Goal: Task Accomplishment & Management: Manage account settings

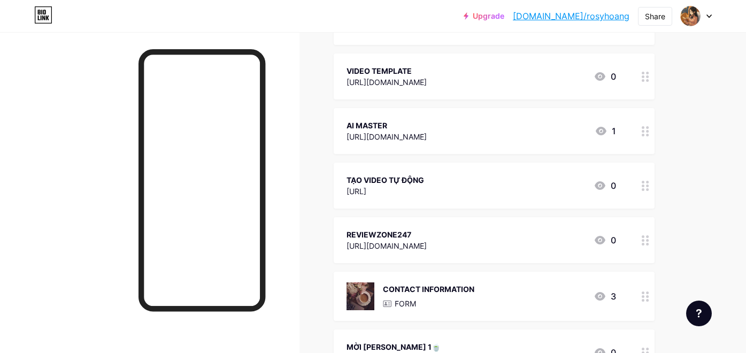
scroll to position [168, 0]
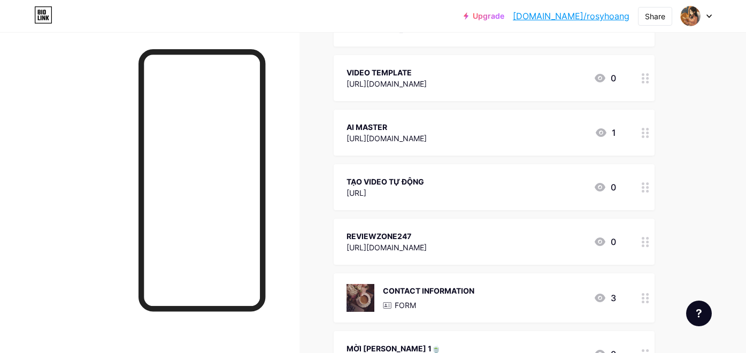
click at [645, 189] on icon at bounding box center [644, 187] width 7 height 10
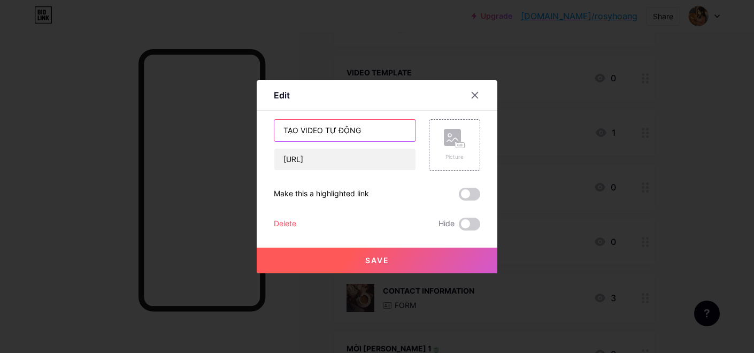
click at [277, 130] on input "TẠO VIDEO TỰ ĐỘNG" at bounding box center [344, 130] width 141 height 21
drag, startPoint x: 342, startPoint y: 129, endPoint x: 386, endPoint y: 135, distance: 44.7
click at [386, 135] on input "SÁNG TẠO VIDEO TỰ ĐỘNG" at bounding box center [344, 130] width 141 height 21
type input "SÁNG TẠO VIDEO"
click at [408, 261] on button "Save" at bounding box center [377, 260] width 241 height 26
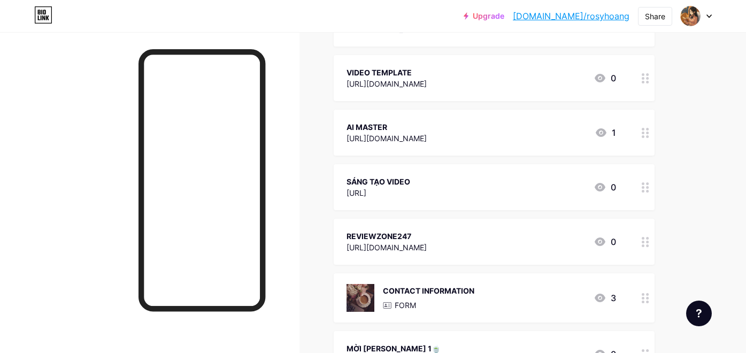
click at [645, 186] on icon at bounding box center [644, 187] width 7 height 10
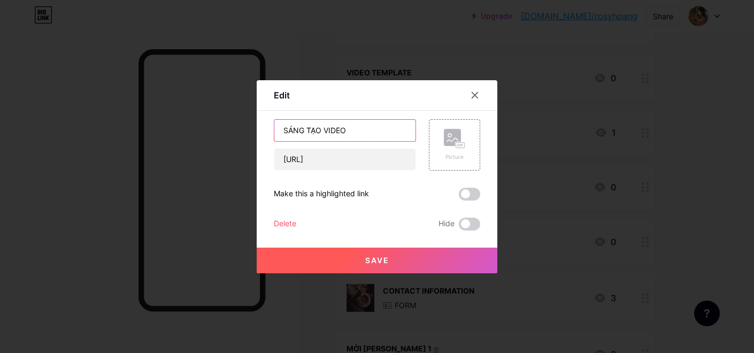
drag, startPoint x: 321, startPoint y: 129, endPoint x: 255, endPoint y: 128, distance: 65.7
click at [257, 128] on div "Edit Content YouTube Play YouTube video without leaving your page. ADD Vimeo Pl…" at bounding box center [377, 176] width 241 height 193
click at [306, 128] on input "VIDEO" at bounding box center [344, 130] width 141 height 21
type input "VIDEO SÁNG TẠO"
click at [375, 231] on div "Save" at bounding box center [377, 251] width 241 height 43
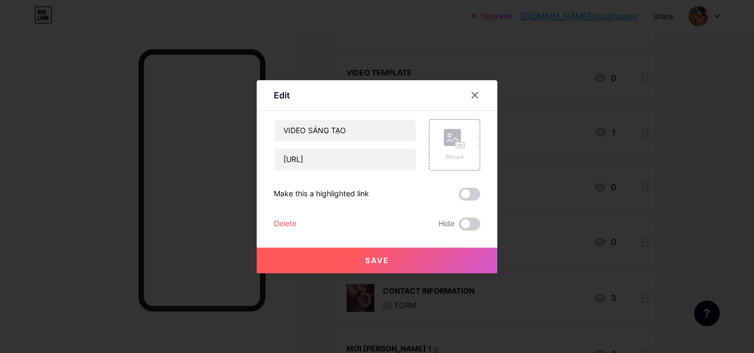
click at [384, 261] on span "Save" at bounding box center [377, 259] width 24 height 9
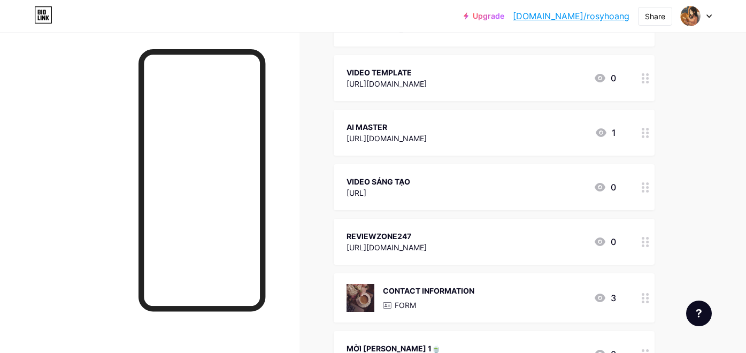
click at [646, 240] on icon at bounding box center [644, 242] width 7 height 10
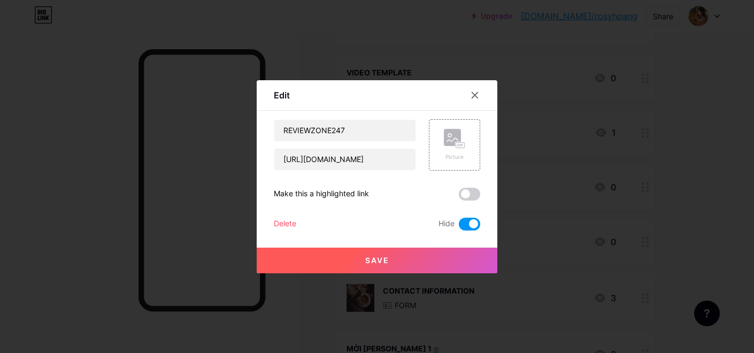
click at [471, 223] on span at bounding box center [469, 224] width 21 height 13
click at [459, 227] on input "checkbox" at bounding box center [459, 227] width 0 height 0
click at [429, 262] on button "Save" at bounding box center [377, 260] width 241 height 26
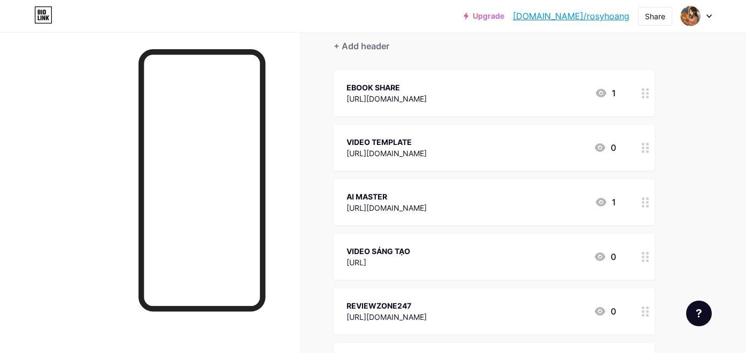
scroll to position [0, 0]
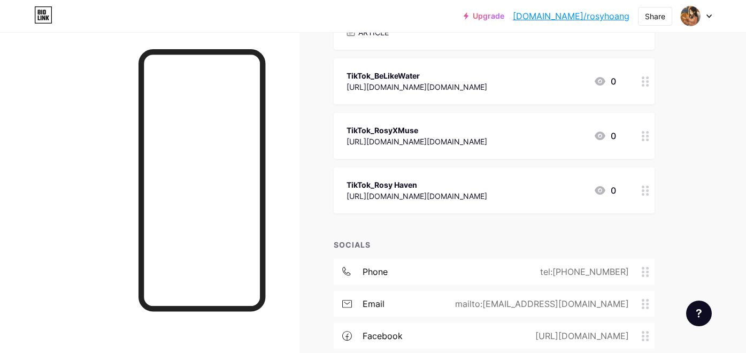
scroll to position [576, 0]
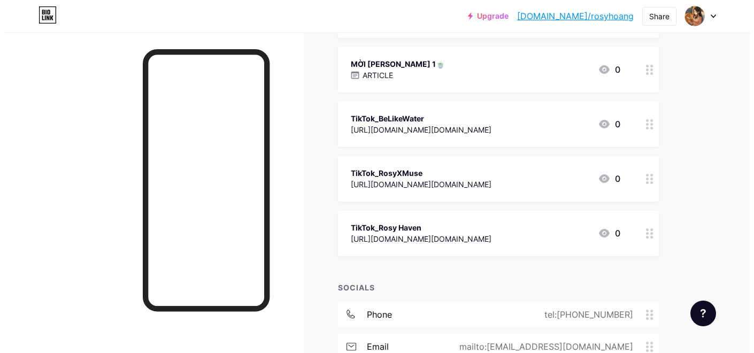
scroll to position [450, 0]
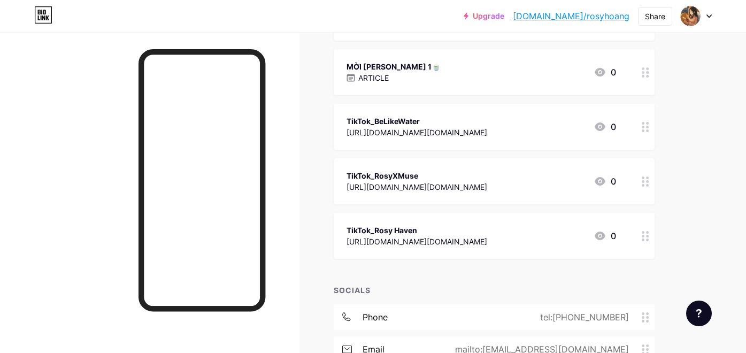
click at [646, 180] on circle at bounding box center [647, 181] width 3 height 3
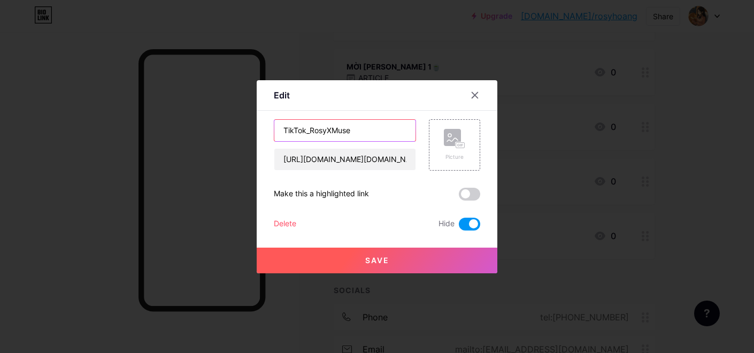
click at [355, 130] on input "TikTok_RosyXMuse" at bounding box center [344, 130] width 141 height 21
type input "TikTok_RosyHoang"
click at [378, 130] on input "TikTok_RosyHoang" at bounding box center [344, 130] width 141 height 21
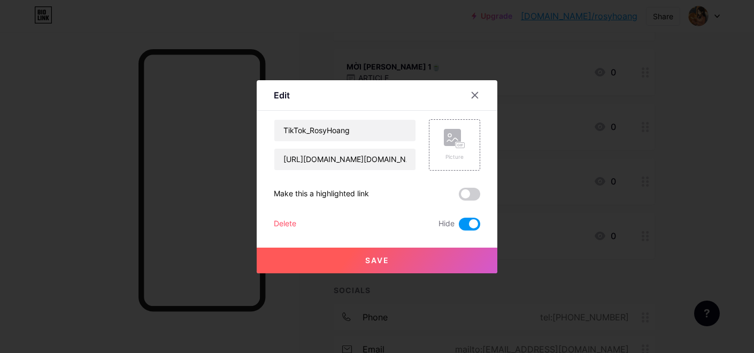
click at [674, 201] on div at bounding box center [377, 176] width 754 height 353
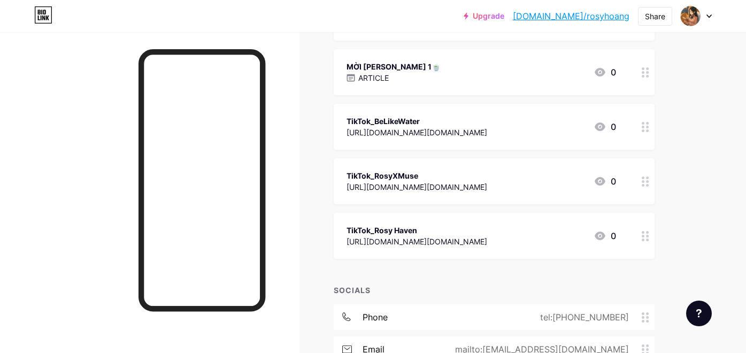
click at [644, 181] on icon at bounding box center [644, 181] width 7 height 10
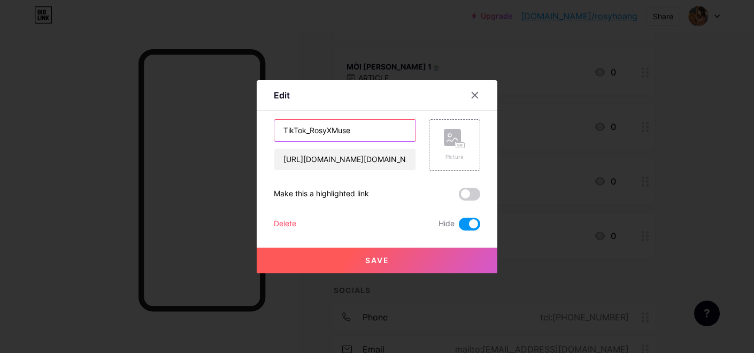
drag, startPoint x: 322, startPoint y: 130, endPoint x: 375, endPoint y: 138, distance: 53.4
click at [375, 138] on input "TikTok_RosyXMuse" at bounding box center [344, 130] width 141 height 21
type input "TikTok_RosyHoang"
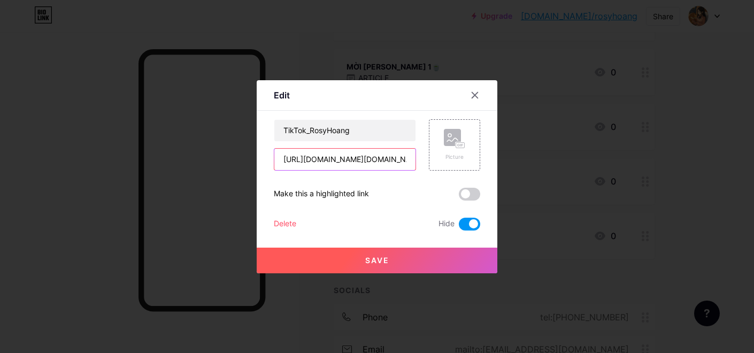
click at [274, 156] on input "[URL][DOMAIN_NAME][DOMAIN_NAME]" at bounding box center [344, 159] width 141 height 21
drag, startPoint x: 279, startPoint y: 159, endPoint x: 451, endPoint y: 167, distance: 172.3
click at [451, 167] on div "TikTok_RosyHoang [URL][DOMAIN_NAME][DOMAIN_NAME] Picture" at bounding box center [377, 144] width 206 height 51
paste input "[DOMAIN_NAME][URL]"
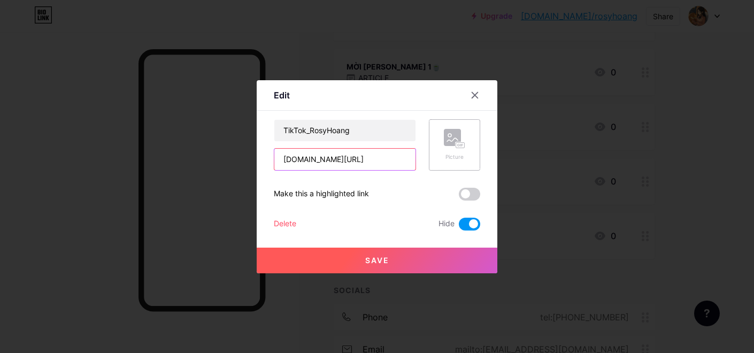
scroll to position [0, 0]
type input "[DOMAIN_NAME][URL]"
click at [399, 263] on button "Save" at bounding box center [377, 260] width 241 height 26
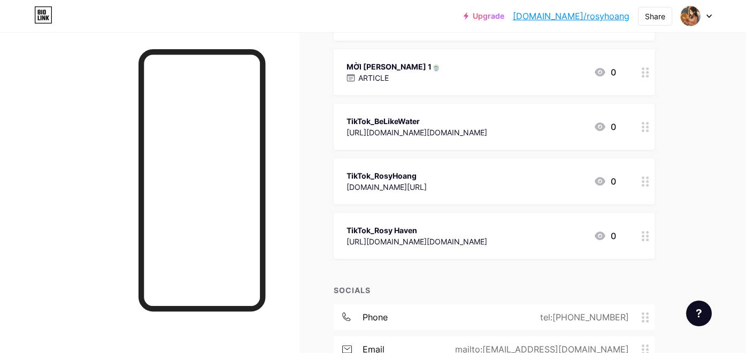
click at [387, 174] on div "TikTok_RosyHoang" at bounding box center [386, 175] width 80 height 11
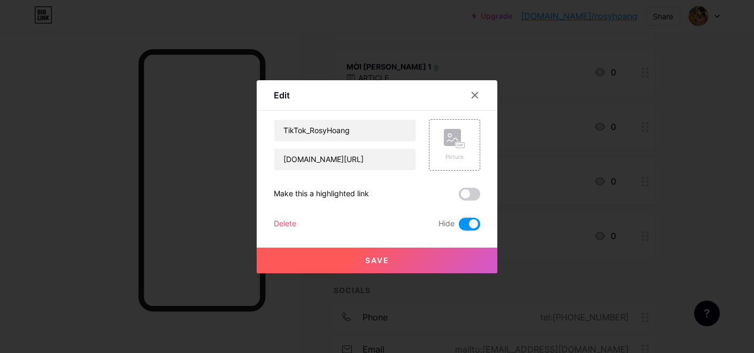
click at [398, 262] on button "Save" at bounding box center [377, 260] width 241 height 26
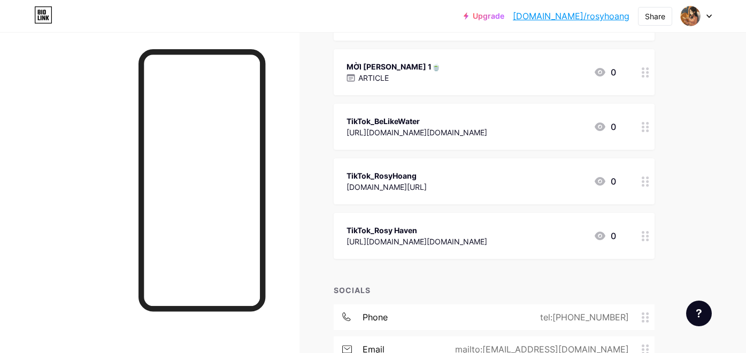
click at [646, 237] on icon at bounding box center [644, 236] width 7 height 10
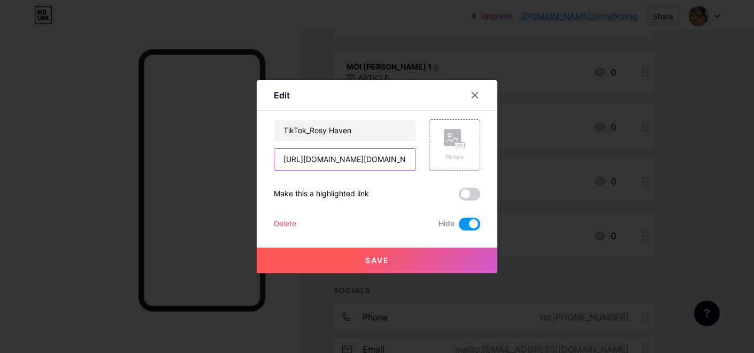
scroll to position [0, 108]
drag, startPoint x: 278, startPoint y: 160, endPoint x: 437, endPoint y: 161, distance: 158.7
click at [437, 161] on div "TikTok_Rosy Haven [URL][DOMAIN_NAME][DOMAIN_NAME] Picture" at bounding box center [377, 144] width 206 height 51
paste input "[DOMAIN_NAME][URL][DOMAIN_NAME]"
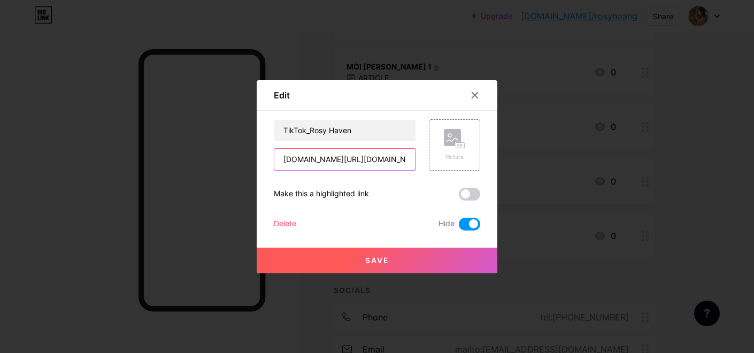
type input "[DOMAIN_NAME][URL][DOMAIN_NAME]"
click at [395, 262] on button "Save" at bounding box center [377, 260] width 241 height 26
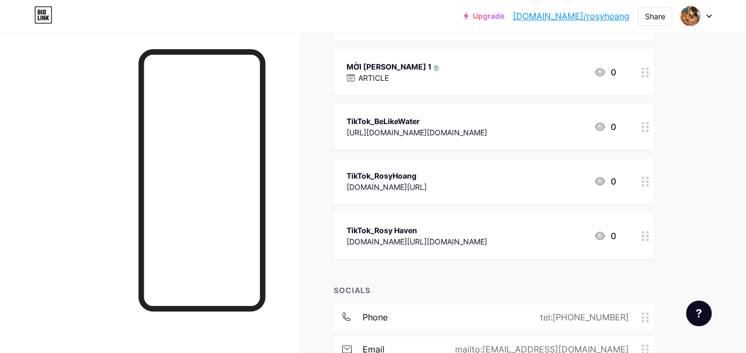
click at [646, 127] on circle at bounding box center [647, 127] width 3 height 3
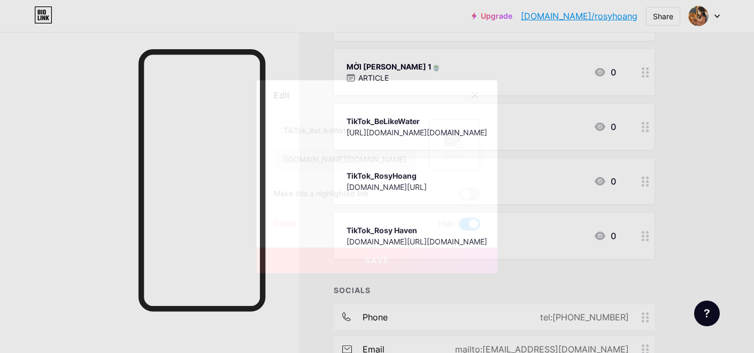
scroll to position [0, 112]
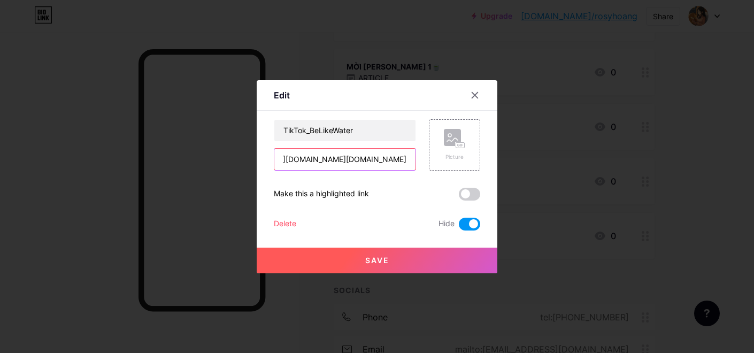
drag, startPoint x: 308, startPoint y: 158, endPoint x: 445, endPoint y: 171, distance: 137.9
click at [445, 171] on div "TikTok_BeLikeWater [URL][DOMAIN_NAME][DOMAIN_NAME] Picture Make this a highligh…" at bounding box center [377, 174] width 206 height 111
type input "[URL][DOMAIN_NAME][DOMAIN_NAME]"
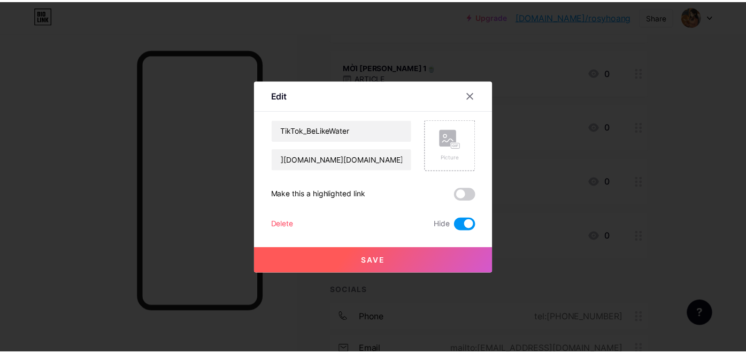
scroll to position [0, 0]
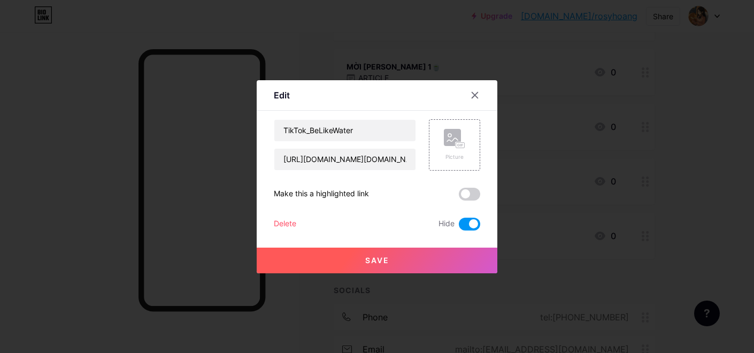
click at [419, 262] on button "Save" at bounding box center [377, 260] width 241 height 26
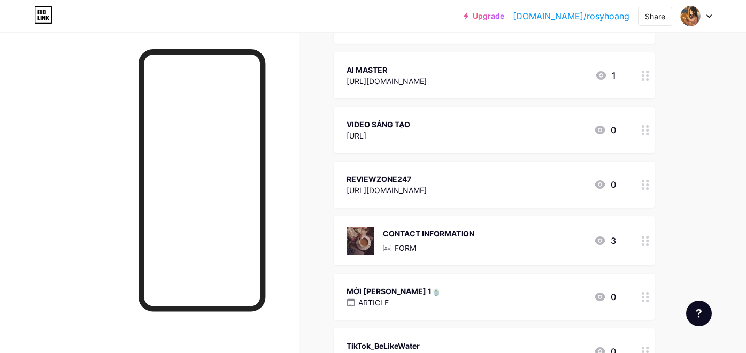
scroll to position [231, 0]
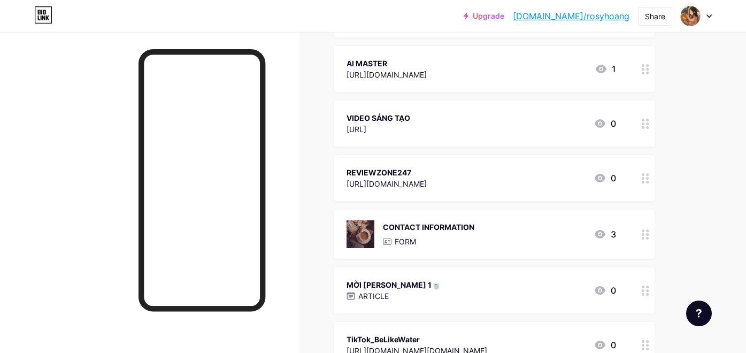
click at [646, 126] on circle at bounding box center [647, 127] width 3 height 3
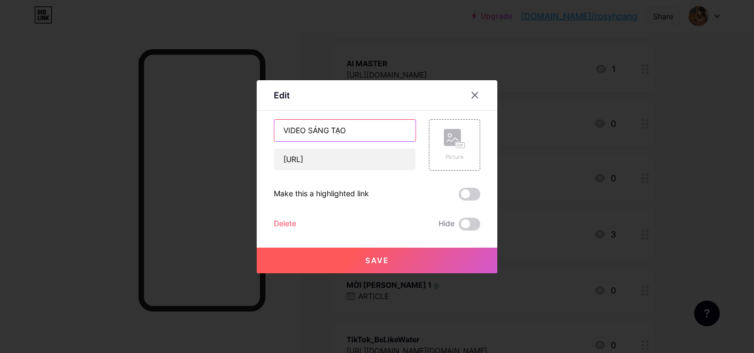
click at [280, 130] on input "VIDEO SÁNG TẠO" at bounding box center [344, 130] width 141 height 21
drag, startPoint x: 336, startPoint y: 130, endPoint x: 391, endPoint y: 126, distance: 55.7
click at [391, 126] on input "CREATIVE VIDEO SÁNG TẠO" at bounding box center [344, 130] width 141 height 21
type input "CREATIVE VIDEO"
click at [401, 95] on div "Edit" at bounding box center [377, 98] width 241 height 25
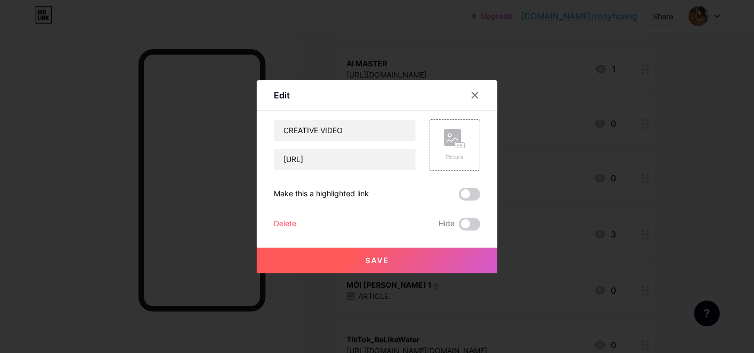
click at [379, 262] on span "Save" at bounding box center [377, 259] width 24 height 9
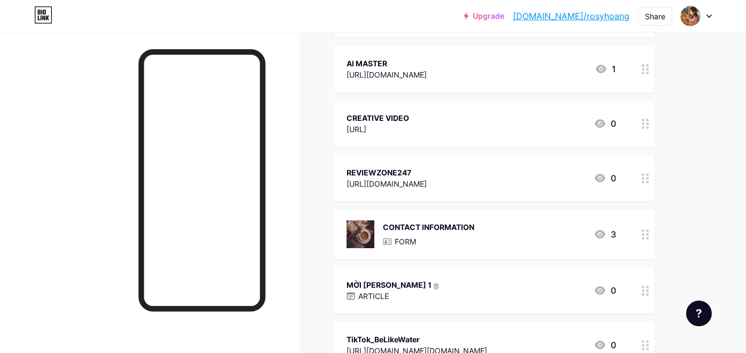
click at [698, 166] on div "Links Posts Design Subscribers NEW Stats Settings + ADD LINK + ADD EMBED + Add …" at bounding box center [349, 249] width 699 height 897
